Goal: Task Accomplishment & Management: Manage account settings

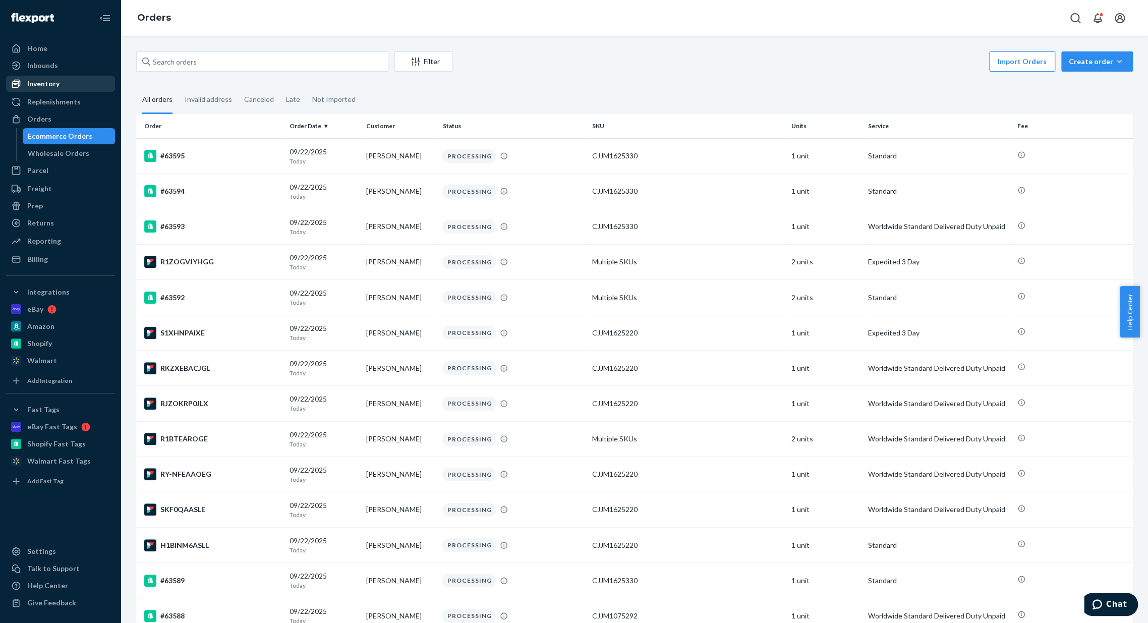
click at [62, 84] on div "Inventory" at bounding box center [60, 84] width 107 height 14
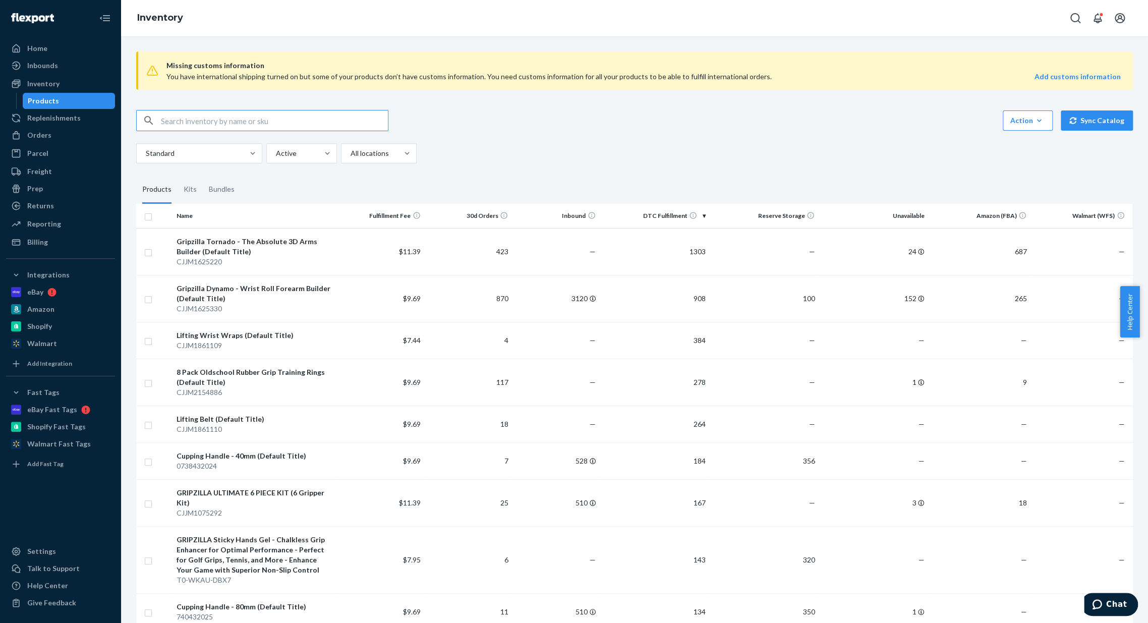
click at [233, 127] on input "text" at bounding box center [274, 120] width 227 height 20
type input "armwrestling"
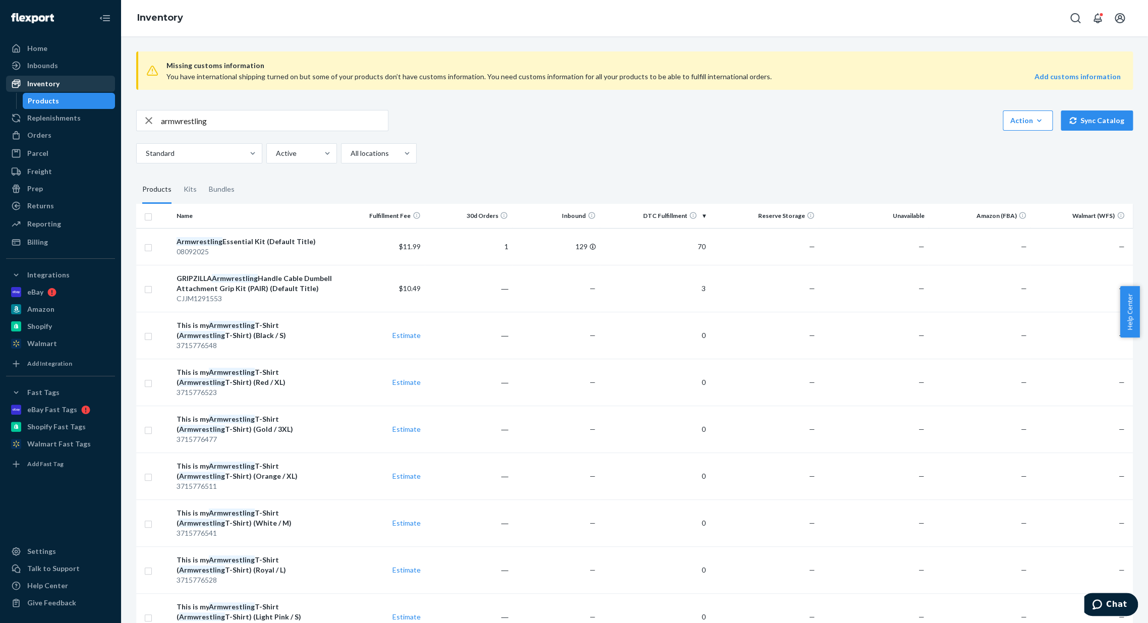
click at [70, 82] on div "Inventory" at bounding box center [60, 84] width 107 height 14
click at [372, 291] on td "$10.49" at bounding box center [381, 288] width 88 height 47
